Goal: Task Accomplishment & Management: Use online tool/utility

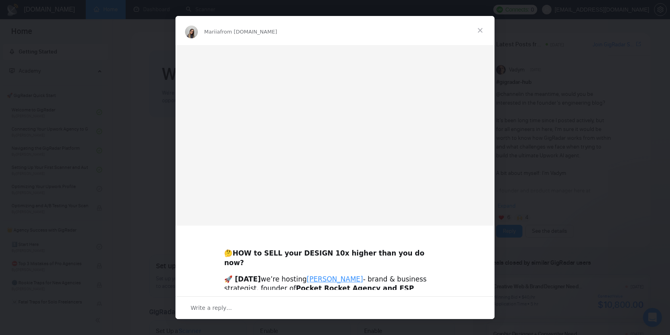
click at [483, 30] on span "Close" at bounding box center [480, 30] width 29 height 29
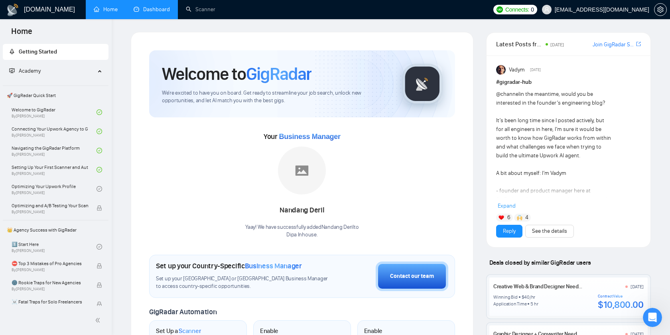
click at [159, 12] on link "Dashboard" at bounding box center [152, 9] width 36 height 7
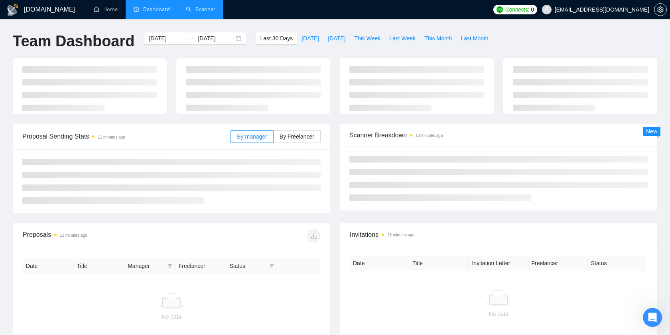
click at [194, 8] on link "Scanner" at bounding box center [201, 9] width 30 height 7
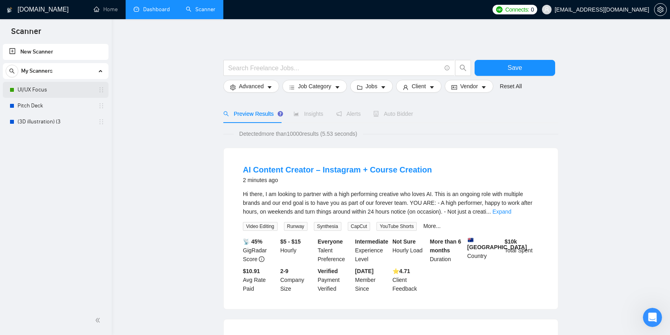
click at [64, 93] on link "UI/UX Focus" at bounding box center [56, 90] width 76 height 16
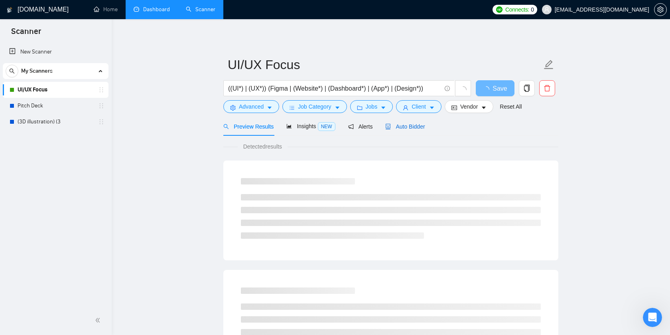
click at [419, 127] on span "Auto Bidder" at bounding box center [404, 126] width 39 height 6
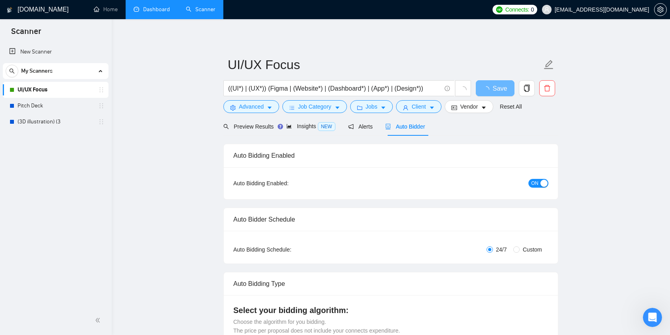
click at [541, 180] on div "button" at bounding box center [544, 183] width 7 height 7
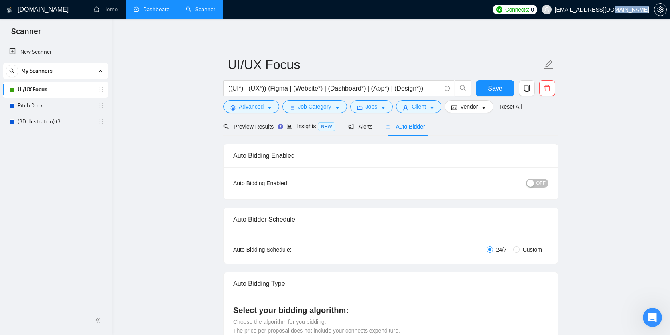
click at [498, 91] on span "Save" at bounding box center [495, 88] width 14 height 10
